Goal: Use online tool/utility

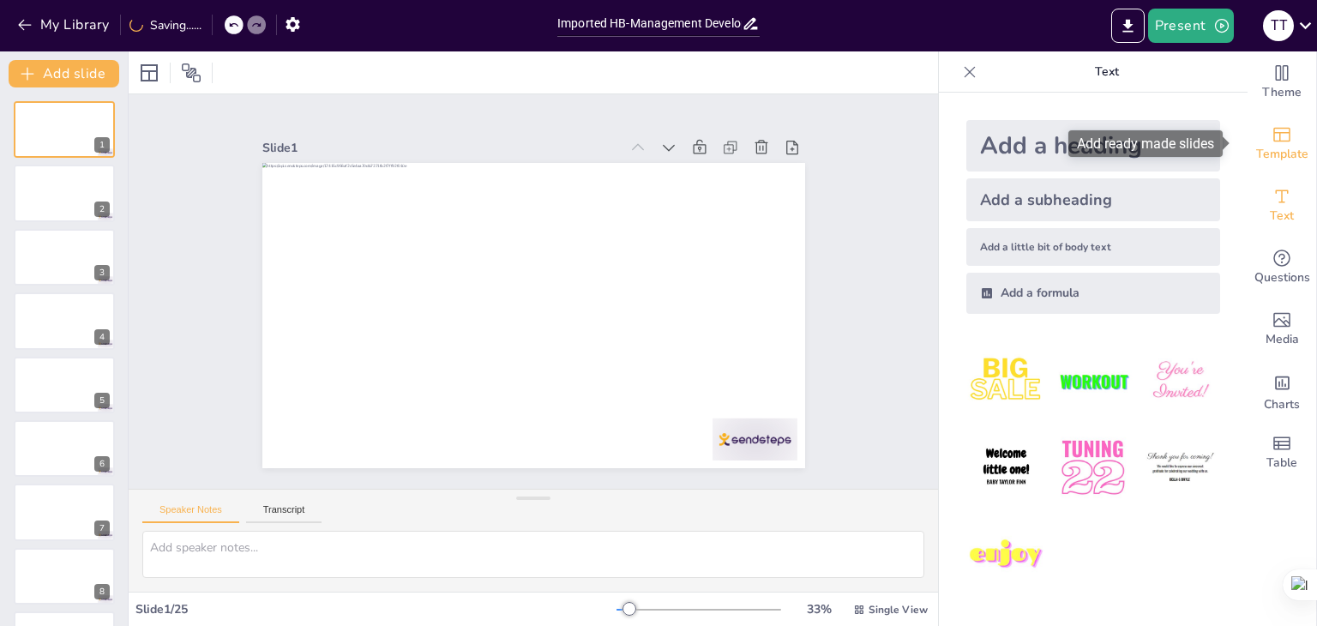
click at [1272, 131] on icon "Add ready made slides" at bounding box center [1282, 134] width 21 height 21
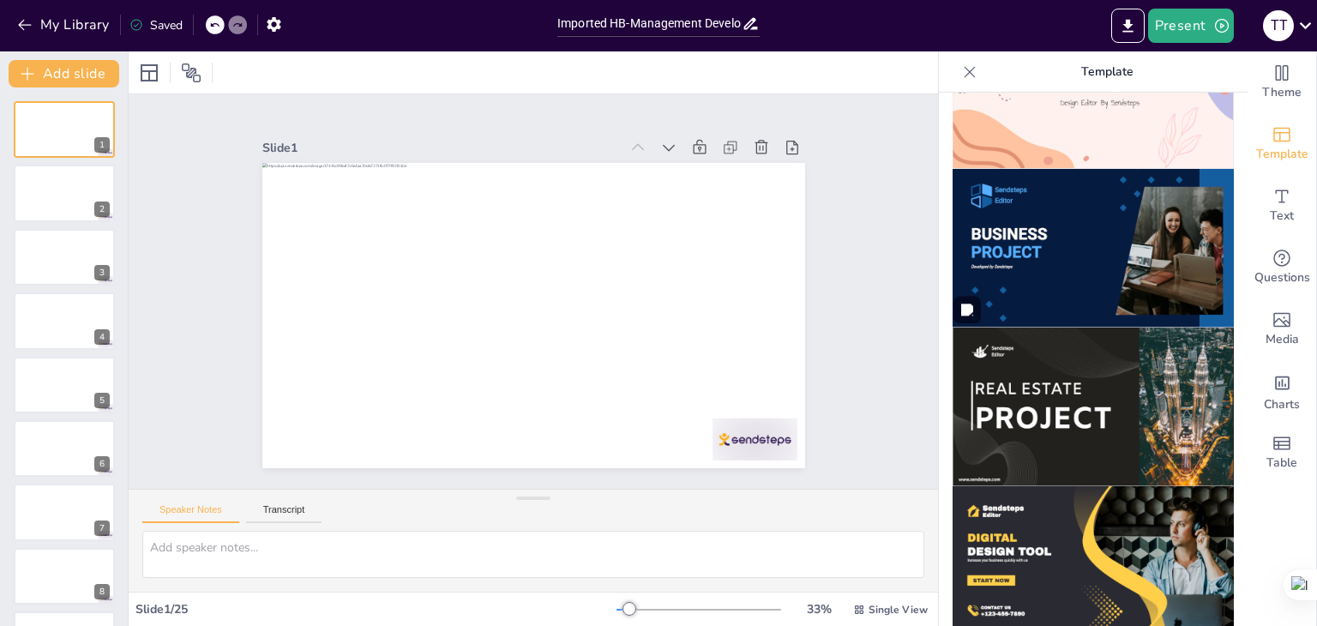
scroll to position [1364, 0]
click at [1063, 214] on img at bounding box center [1093, 247] width 281 height 159
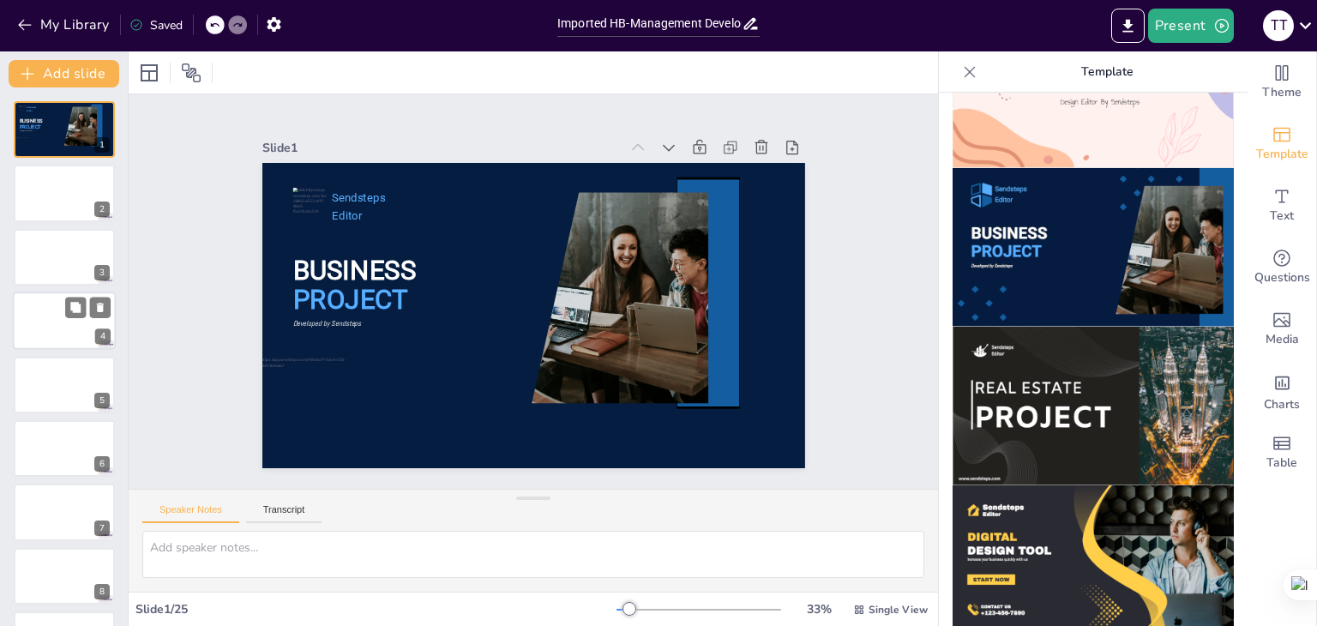
click at [65, 316] on div at bounding box center [87, 308] width 45 height 21
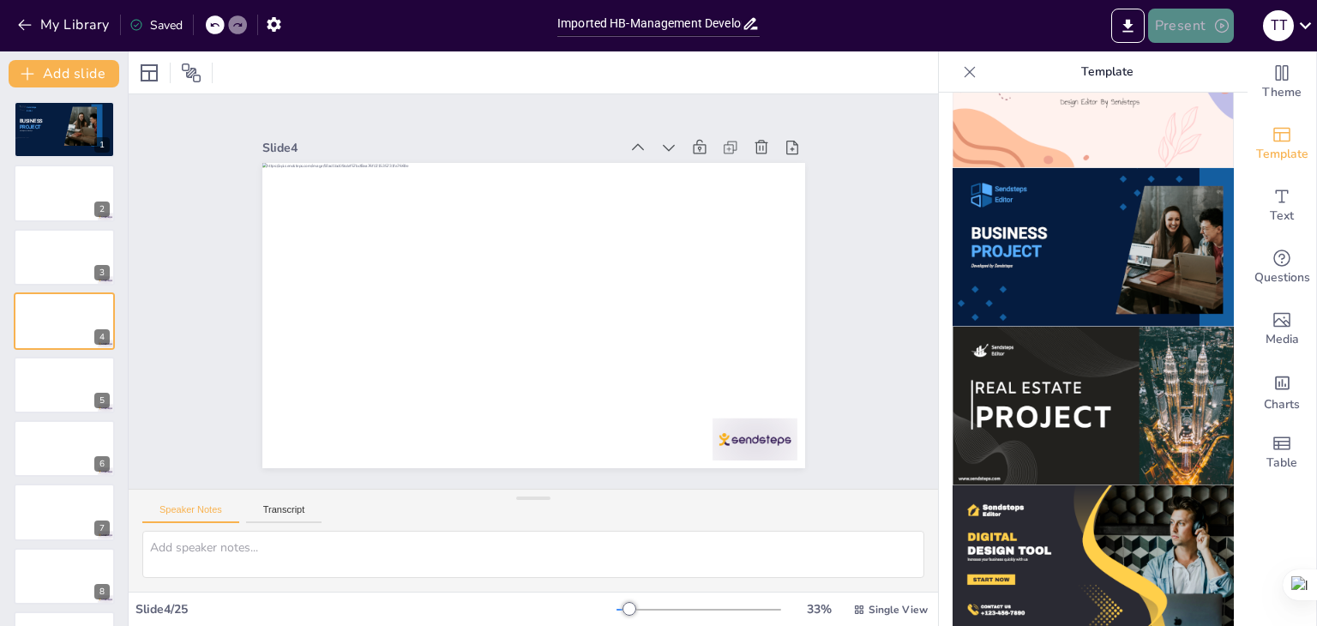
click at [1181, 18] on button "Present" at bounding box center [1191, 26] width 86 height 34
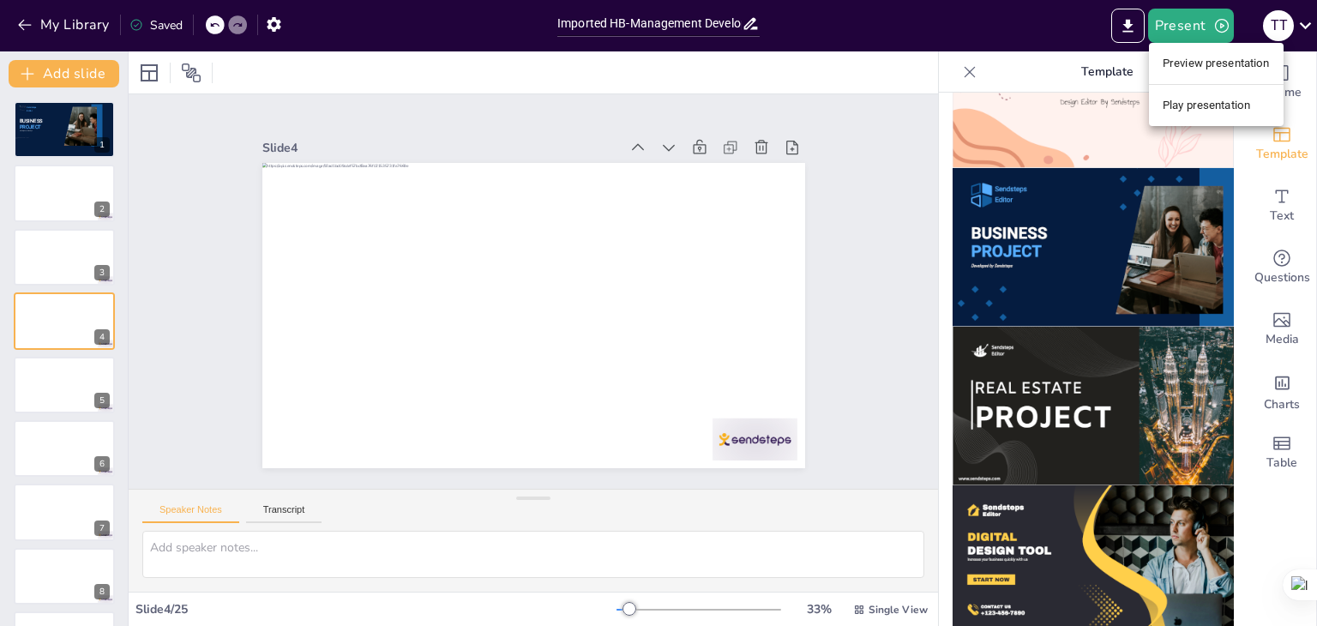
click at [1193, 69] on li "Preview presentation" at bounding box center [1216, 63] width 135 height 27
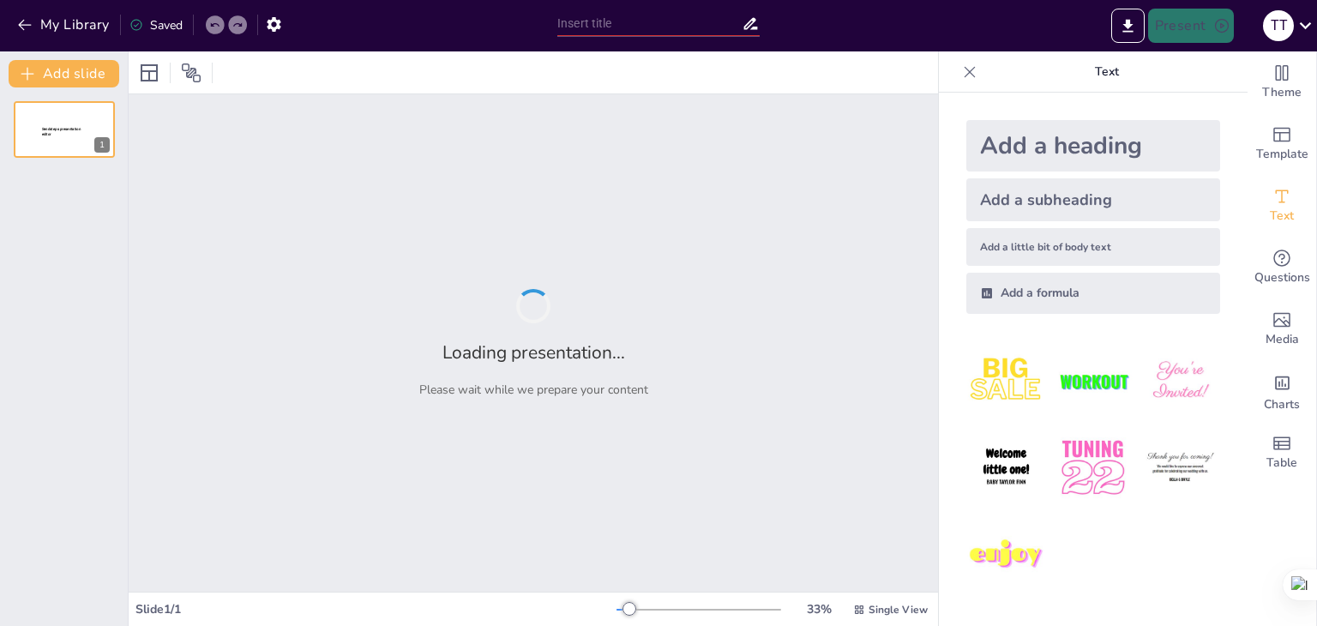
type input "Imported HB-Management Development Program.pptx"
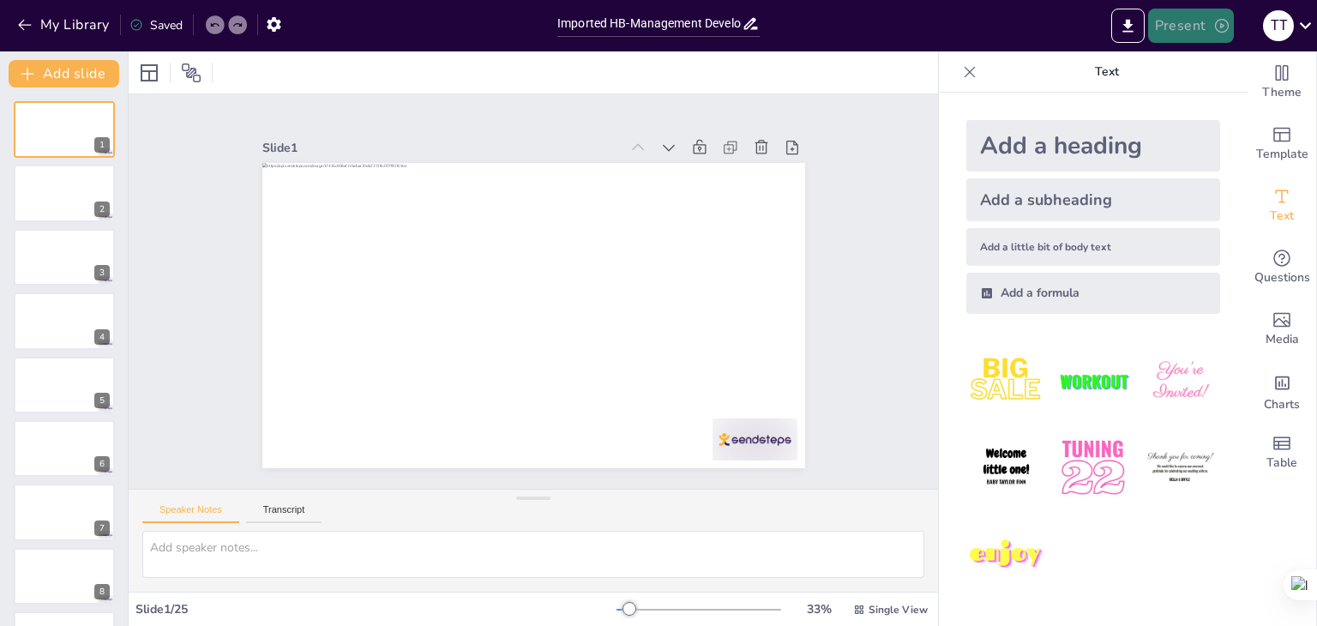
click at [1201, 31] on button "Present" at bounding box center [1191, 26] width 86 height 34
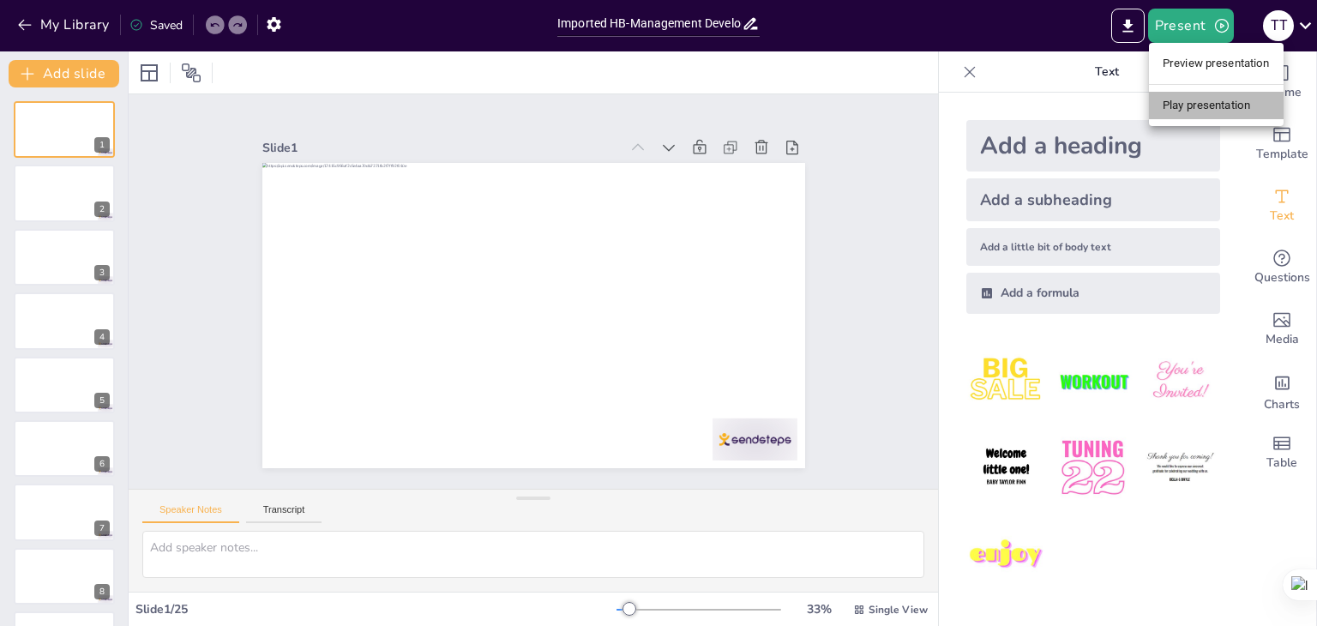
click at [1198, 99] on li "Play presentation" at bounding box center [1216, 105] width 135 height 27
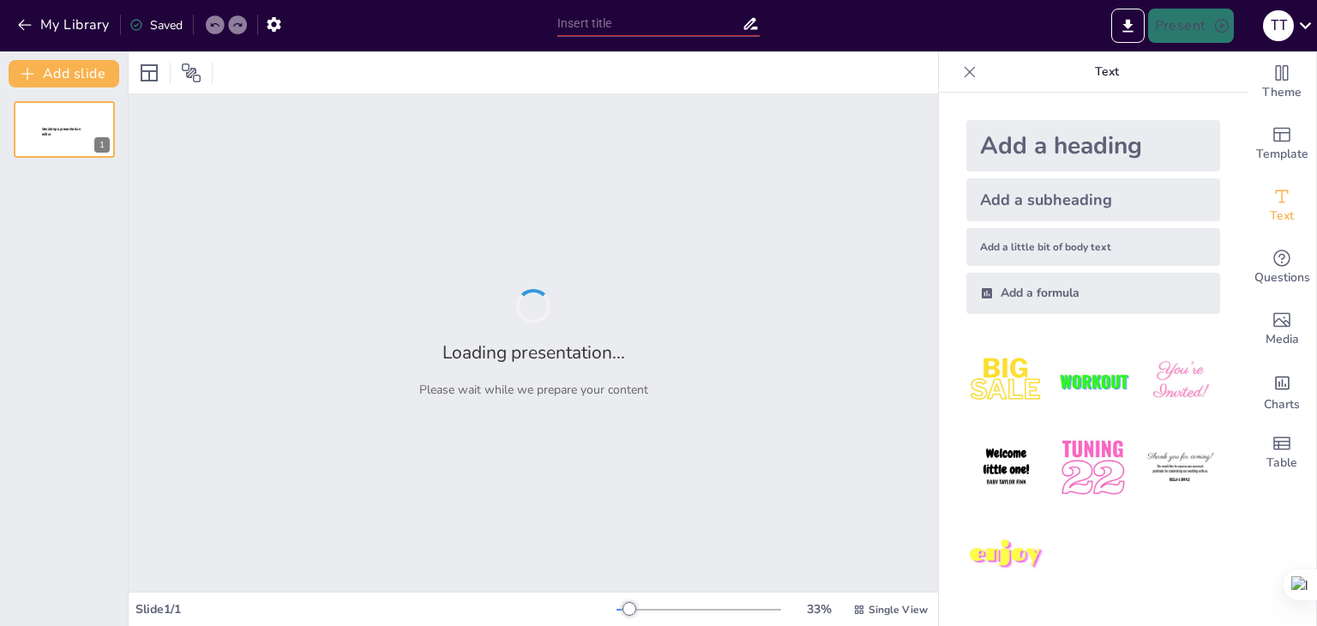
type input "Imported HB-Management Development Program.pptx"
